Goal: Transaction & Acquisition: Download file/media

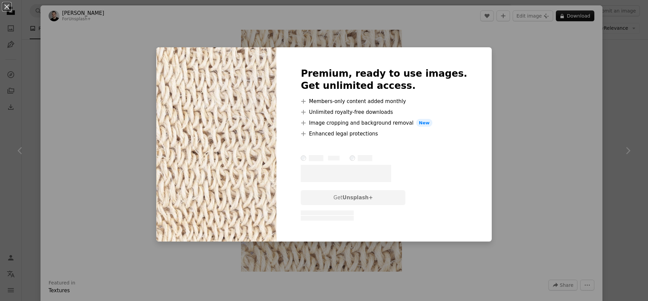
scroll to position [0, 0]
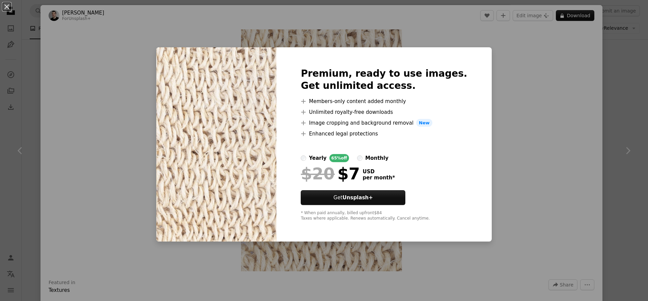
click at [619, 160] on div "An X shape Premium, ready to use images. Get unlimited access. A plus sign Memb…" at bounding box center [324, 150] width 648 height 301
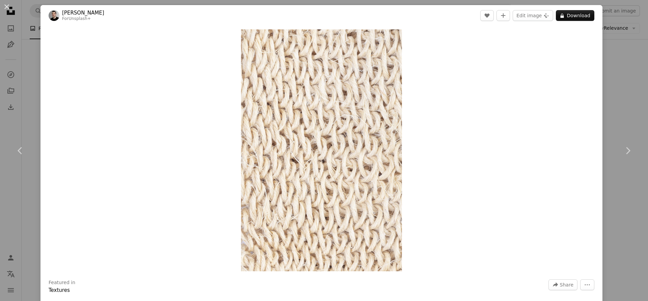
click at [623, 188] on div "An X shape Chevron left Chevron right [PERSON_NAME] For Unsplash+ A heart A plu…" at bounding box center [324, 150] width 648 height 301
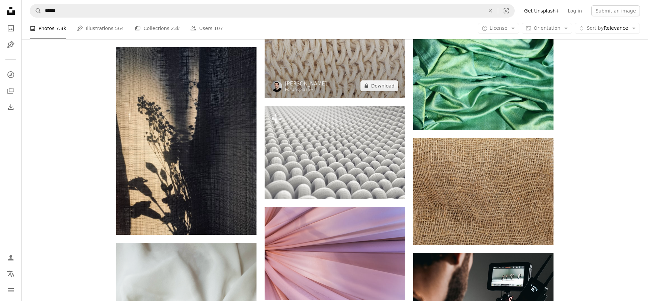
scroll to position [2533, 0]
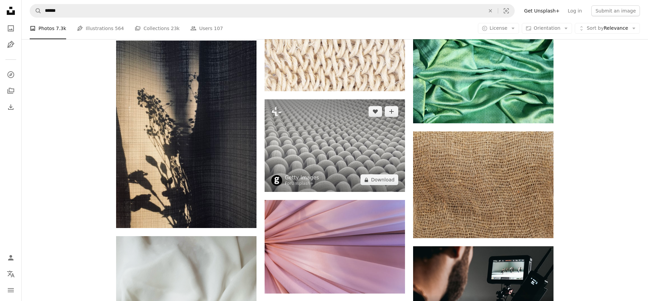
click at [329, 135] on img at bounding box center [335, 145] width 140 height 93
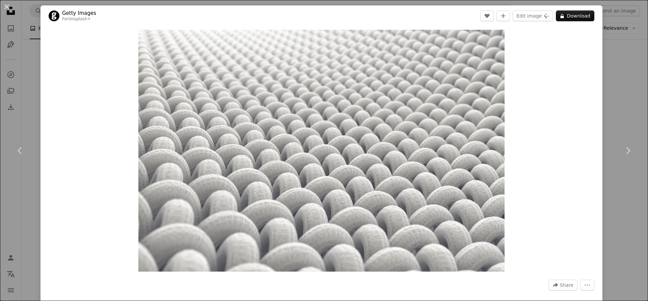
click at [635, 213] on div "An X shape Chevron left Chevron right Getty Images For Unsplash+ A heart A plus…" at bounding box center [324, 150] width 648 height 301
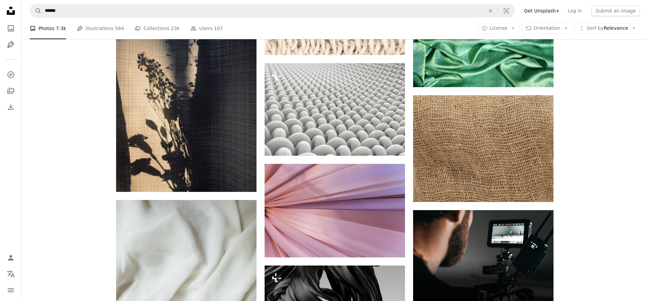
scroll to position [2572, 0]
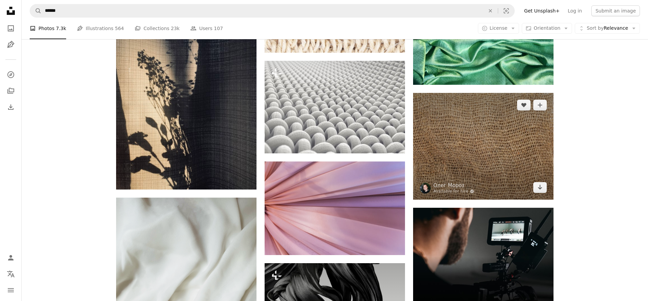
click at [479, 163] on img at bounding box center [483, 146] width 140 height 106
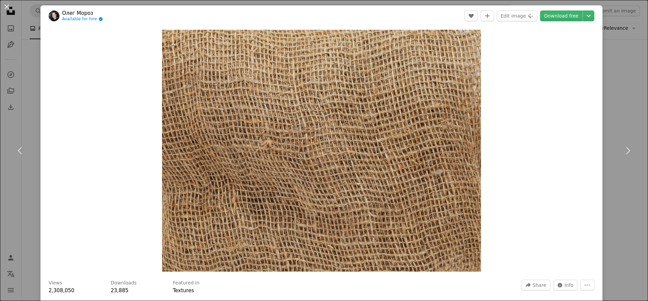
click at [642, 200] on div "An X shape Chevron left Chevron right [PERSON_NAME] Available for hire A checkm…" at bounding box center [324, 150] width 648 height 301
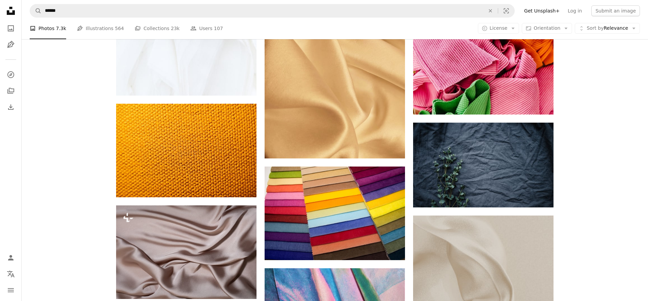
scroll to position [3278, 0]
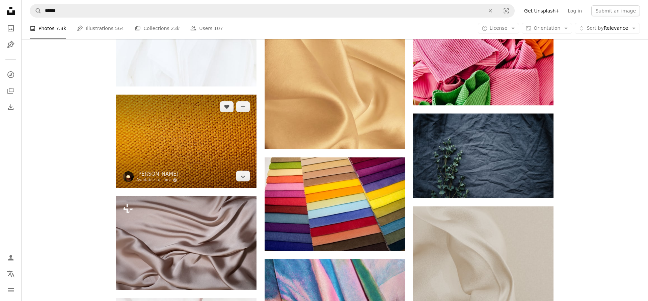
click at [172, 146] on img at bounding box center [186, 142] width 140 height 94
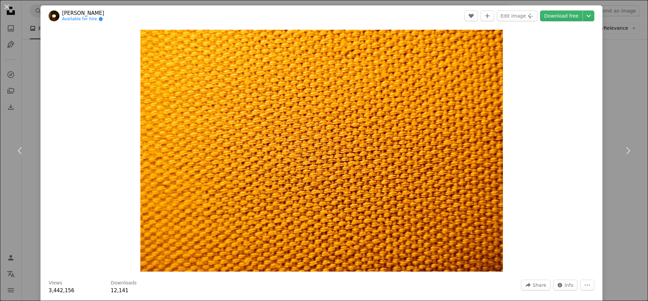
click at [628, 190] on div "An X shape Chevron left Chevron right [PERSON_NAME] Available for hire A checkm…" at bounding box center [324, 150] width 648 height 301
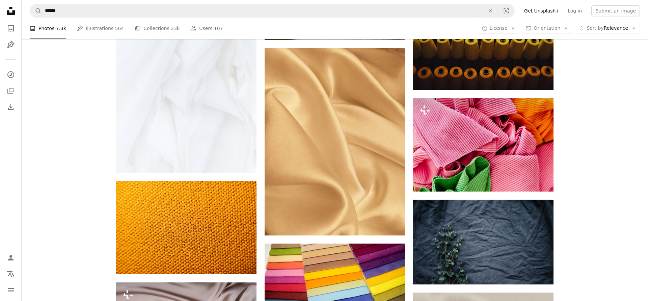
scroll to position [3163, 0]
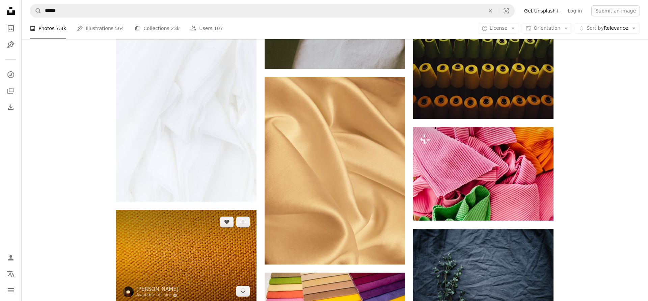
click at [177, 246] on img at bounding box center [186, 257] width 140 height 94
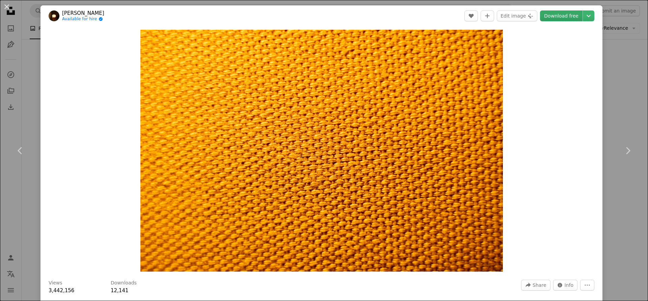
click at [560, 15] on link "Download free" at bounding box center [561, 15] width 43 height 11
